Goal: Communication & Community: Answer question/provide support

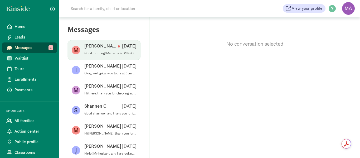
click at [101, 49] on div "[PERSON_NAME] [DATE]" at bounding box center [110, 47] width 52 height 8
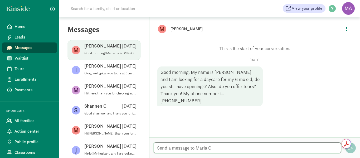
click at [235, 144] on textarea at bounding box center [247, 147] width 187 height 11
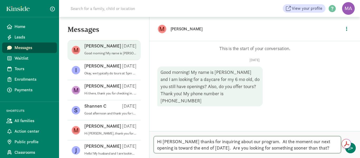
type textarea "Hi [PERSON_NAME] thanks for inquiring about our program. At the moment our next…"
click at [174, 29] on p "[PERSON_NAME]" at bounding box center [253, 28] width 166 height 7
click at [160, 28] on figure "M" at bounding box center [162, 29] width 8 height 8
click at [352, 150] on span "button" at bounding box center [350, 147] width 5 height 5
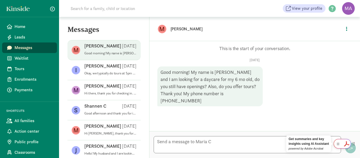
scroll to position [7, 0]
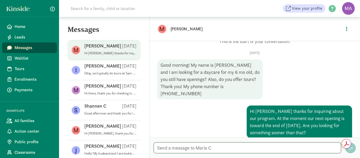
click at [220, 148] on textarea at bounding box center [247, 147] width 187 height 11
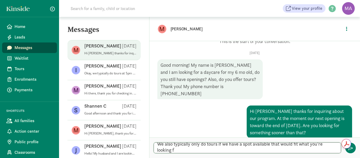
scroll to position [0, 0]
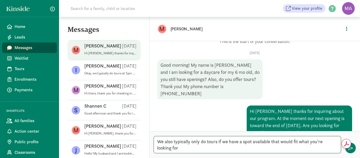
type textarea "We also typically only do tours if we have a spot available that would fit what…"
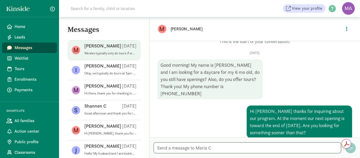
scroll to position [28, 0]
